Goal: Task Accomplishment & Management: Manage account settings

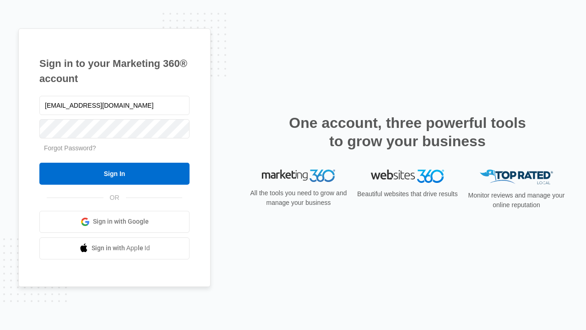
type input "[EMAIL_ADDRESS][DOMAIN_NAME]"
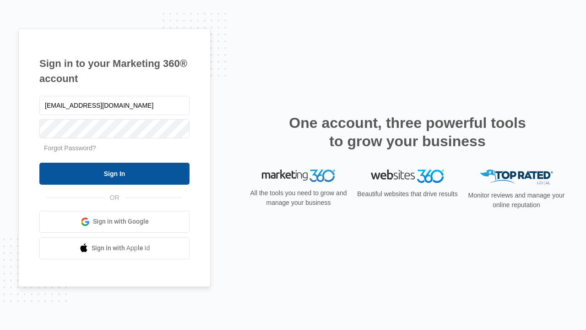
click at [114, 173] on input "Sign In" at bounding box center [114, 174] width 150 height 22
